Goal: Find contact information: Find contact information

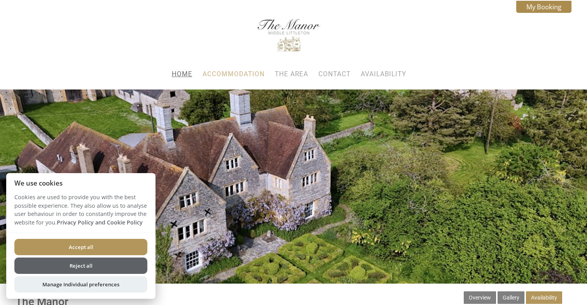
click at [181, 75] on link "Home" at bounding box center [182, 74] width 21 height 8
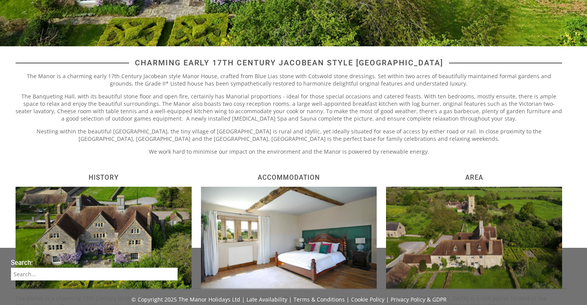
scroll to position [293, 0]
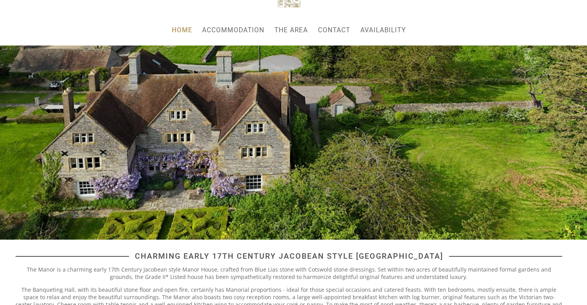
scroll to position [0, 0]
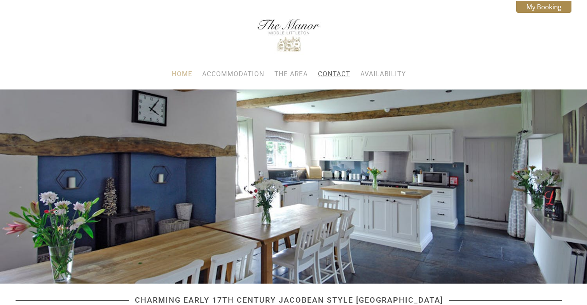
click at [335, 73] on link "Contact" at bounding box center [334, 74] width 32 height 8
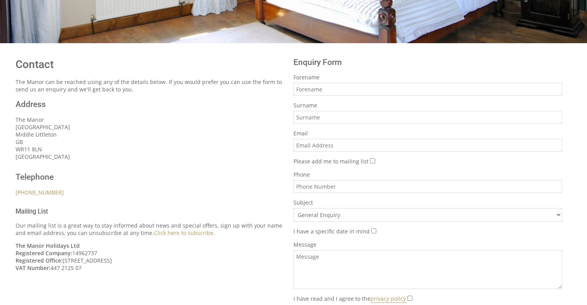
scroll to position [240, 0]
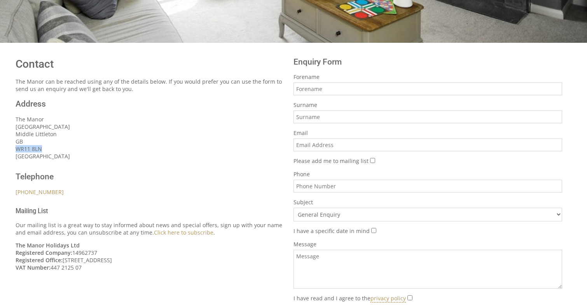
drag, startPoint x: 50, startPoint y: 148, endPoint x: 12, endPoint y: 147, distance: 37.7
click at [12, 147] on div "Contact The Manor can be reached using any of the details below. If you would p…" at bounding box center [150, 163] width 278 height 226
copy p "WR11 8LN"
click at [77, 154] on p "[STREET_ADDRESS]" at bounding box center [150, 137] width 268 height 44
drag, startPoint x: 68, startPoint y: 158, endPoint x: 6, endPoint y: 118, distance: 73.4
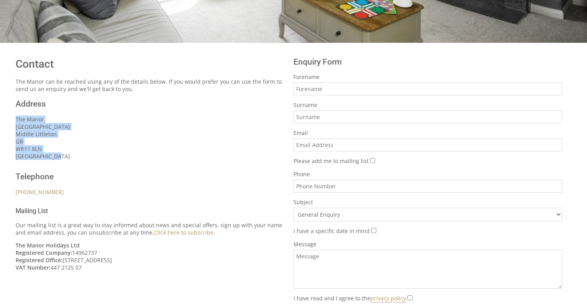
click at [6, 118] on div "Contact The Manor can be reached using any of the details below. If you would p…" at bounding box center [293, 188] width 577 height 276
copy p "[STREET_ADDRESS]"
click at [135, 154] on p "[STREET_ADDRESS]" at bounding box center [150, 137] width 268 height 44
